Goal: Information Seeking & Learning: Learn about a topic

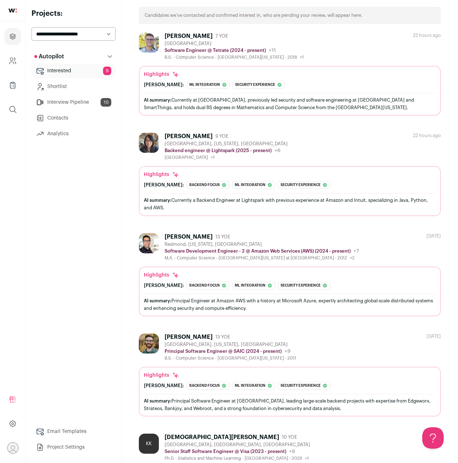
click at [59, 73] on link "Interested 9" at bounding box center [73, 71] width 84 height 14
click at [58, 102] on link "Interview Pipeline 10" at bounding box center [73, 102] width 84 height 14
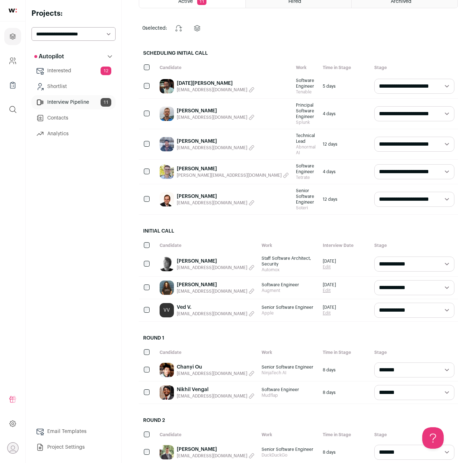
scroll to position [118, 0]
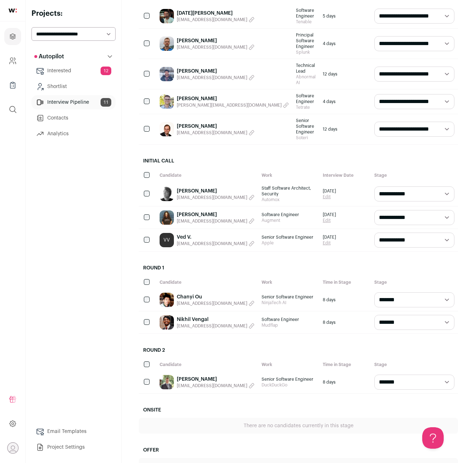
click at [198, 293] on link "Chanyi Ou" at bounding box center [216, 296] width 78 height 7
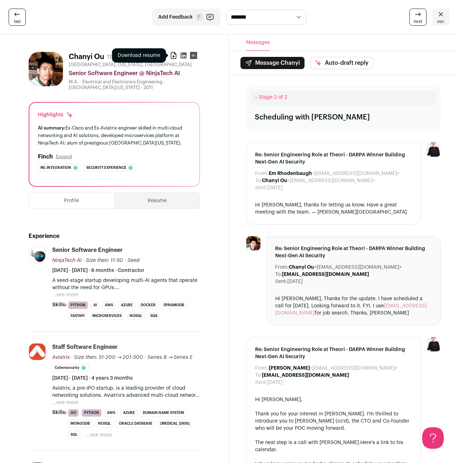
click at [172, 57] on icon at bounding box center [173, 55] width 7 height 7
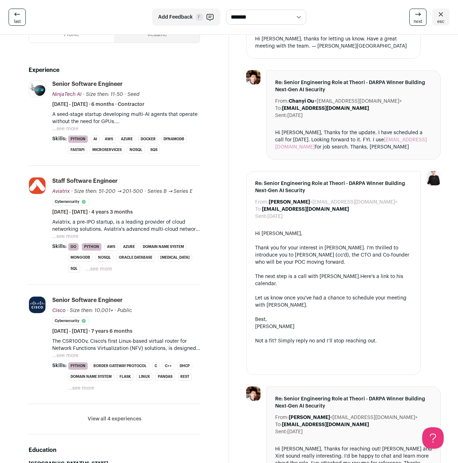
scroll to position [172, 0]
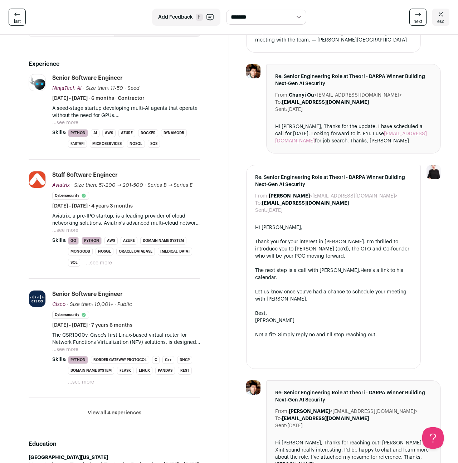
click at [442, 19] on span "esc" at bounding box center [440, 22] width 7 height 6
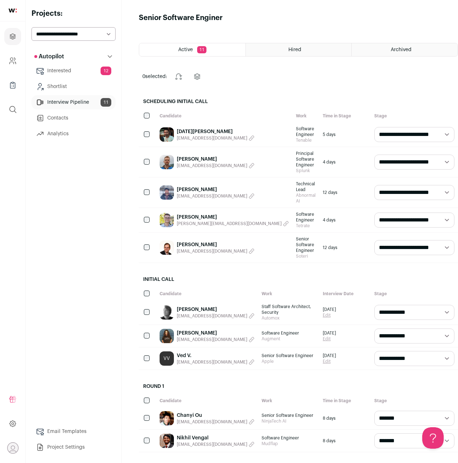
click at [199, 435] on link "Nikhil Vengal" at bounding box center [216, 438] width 78 height 7
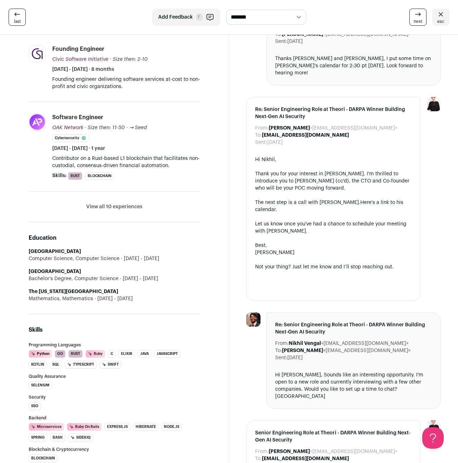
scroll to position [239, 0]
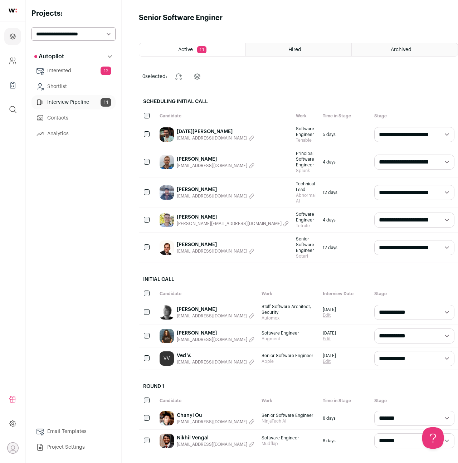
click at [183, 50] on span "Active" at bounding box center [185, 49] width 15 height 5
click at [64, 72] on link "Interested 12" at bounding box center [73, 71] width 84 height 14
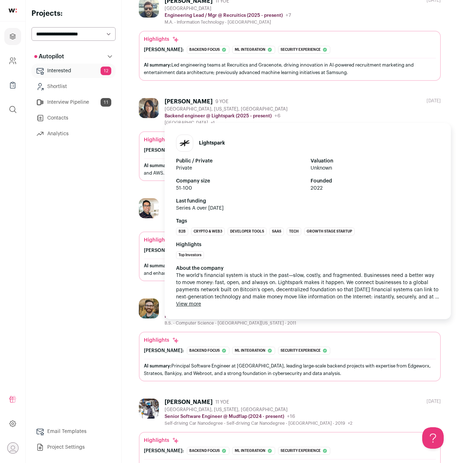
scroll to position [717, 0]
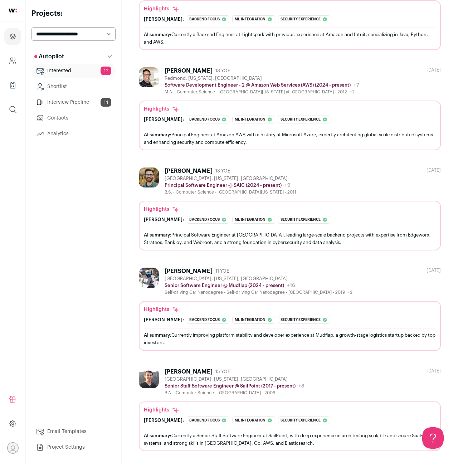
click at [150, 276] on img at bounding box center [149, 278] width 20 height 20
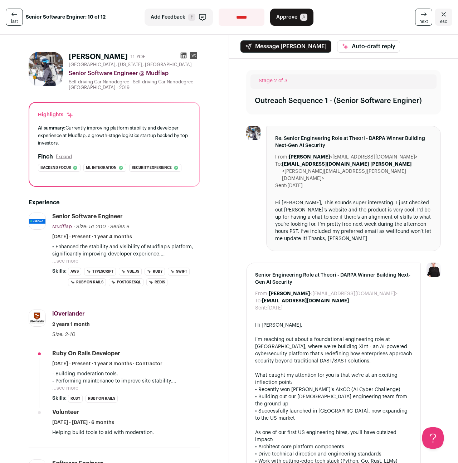
click at [182, 57] on icon at bounding box center [183, 55] width 7 height 7
